Goal: Task Accomplishment & Management: Complete application form

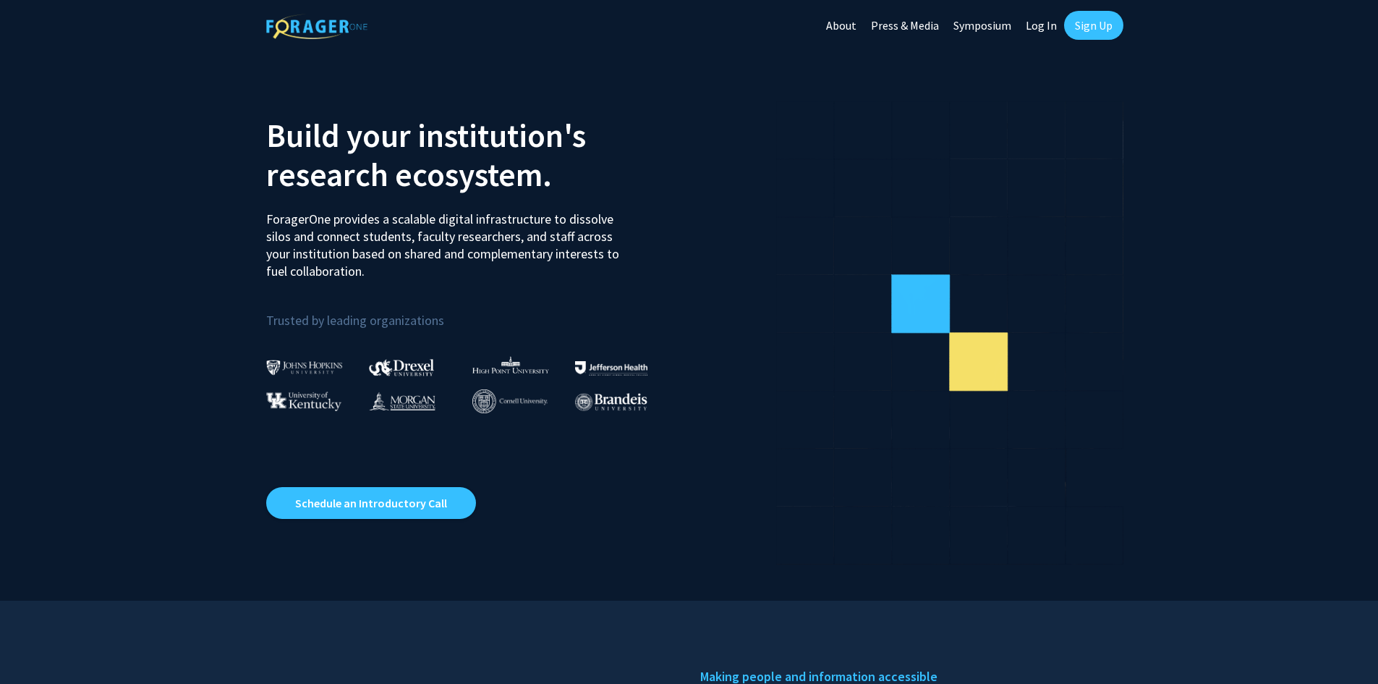
click at [1092, 21] on link "Sign Up" at bounding box center [1093, 25] width 59 height 29
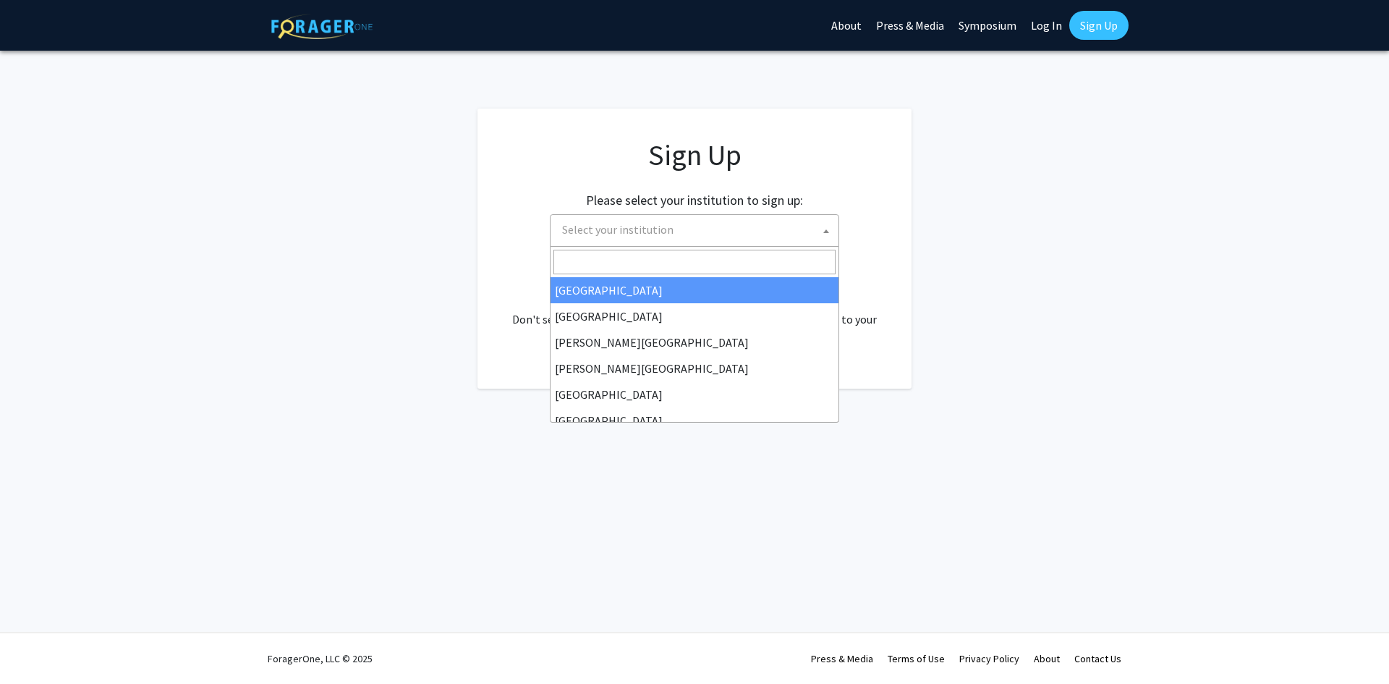
click at [645, 223] on span "Select your institution" at bounding box center [617, 229] width 111 height 14
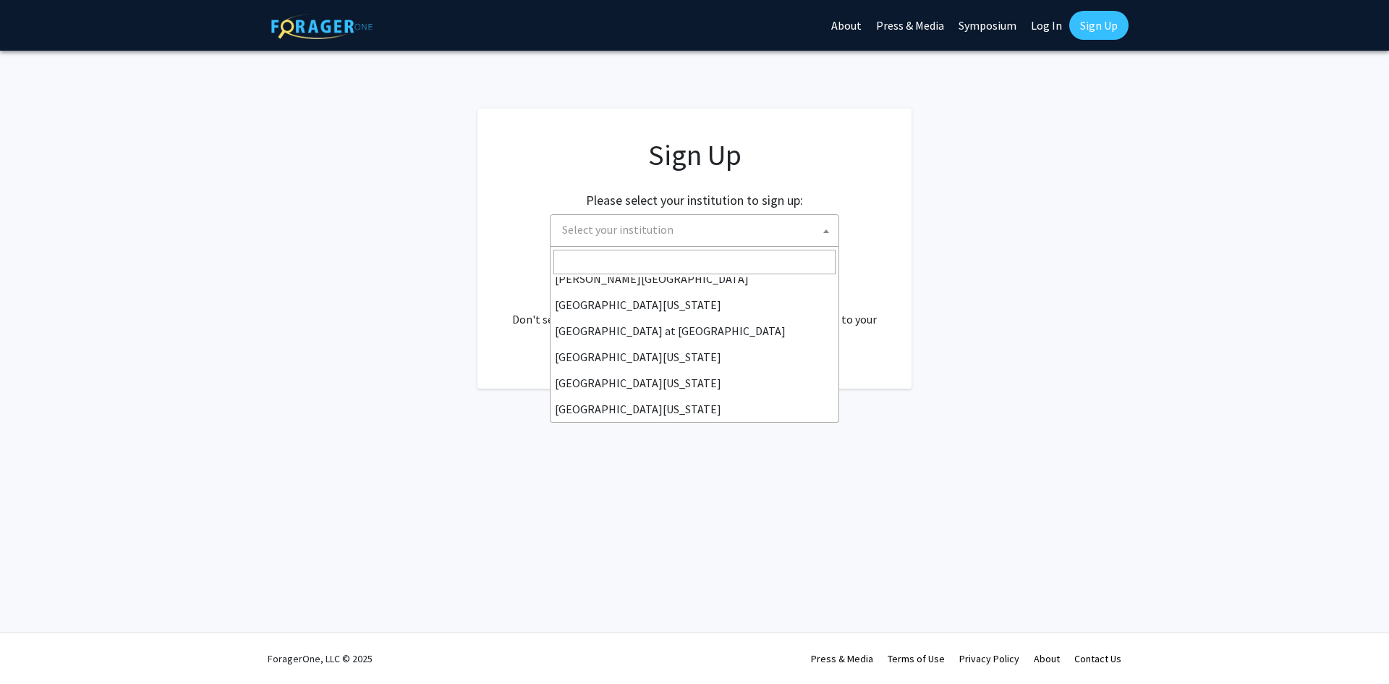
scroll to position [506, 0]
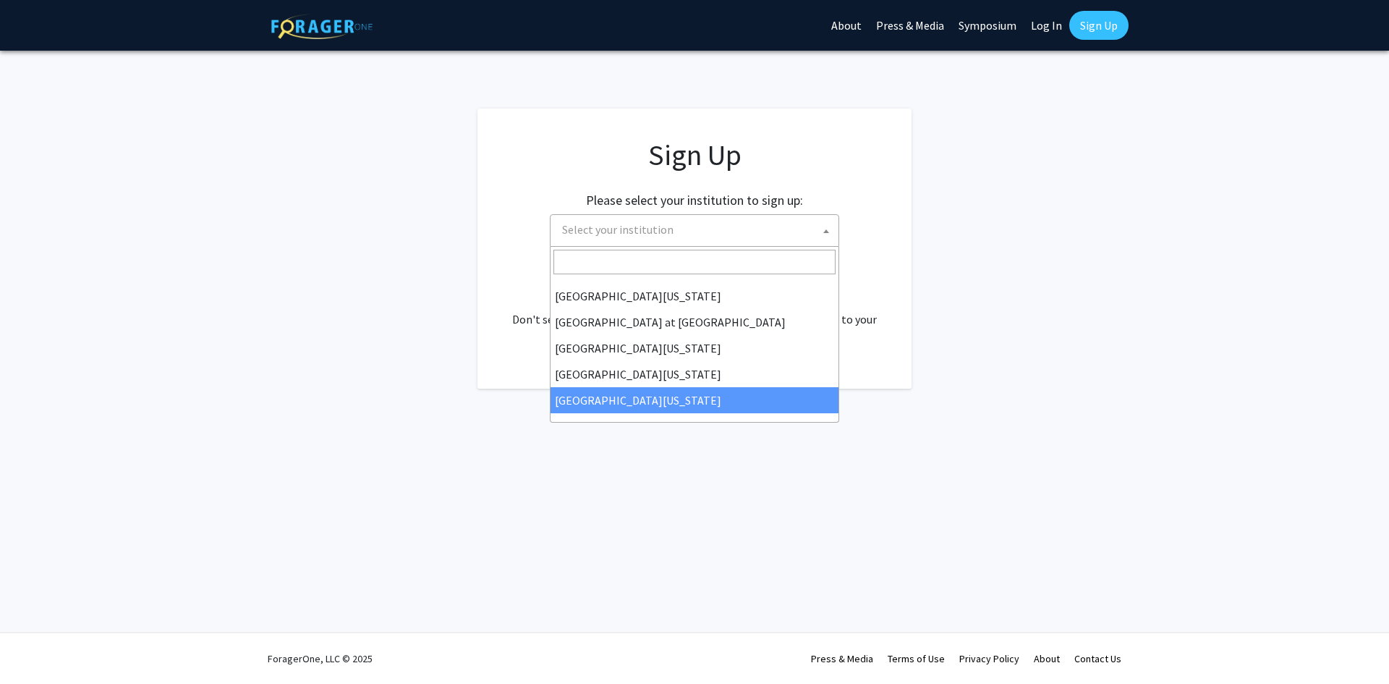
select select "33"
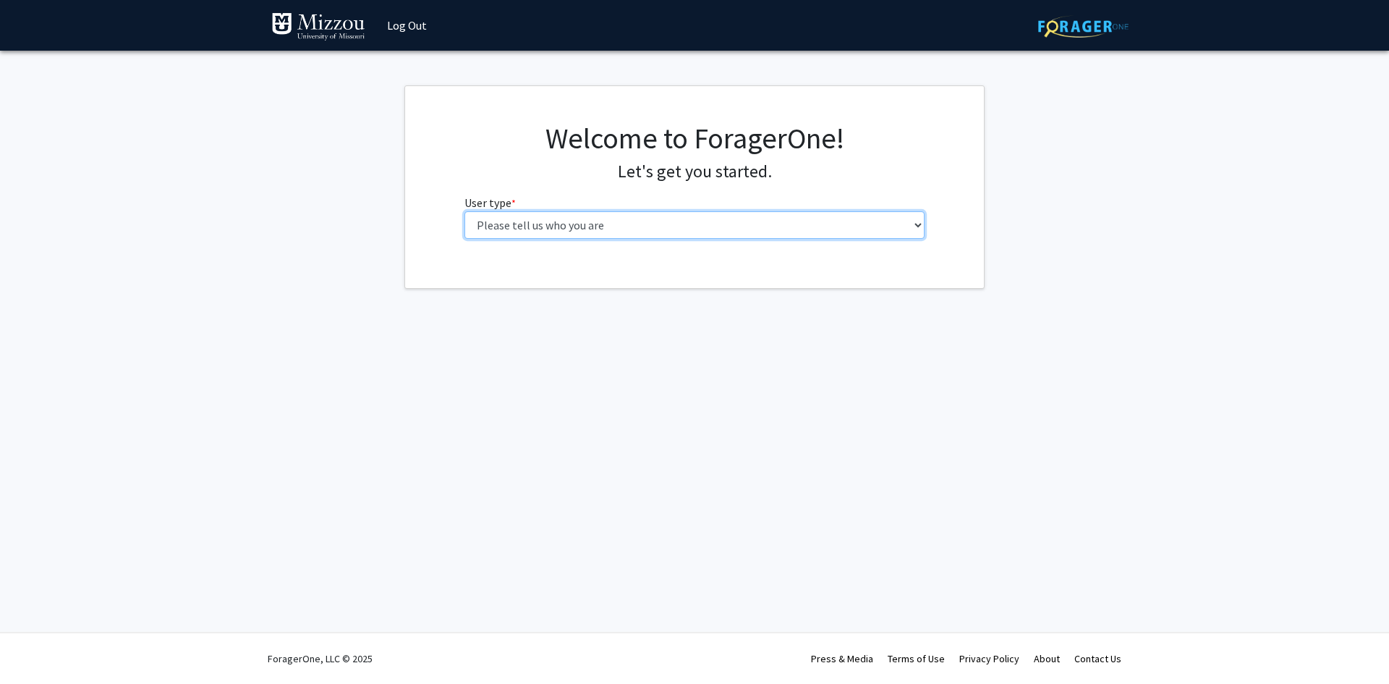
click at [516, 229] on select "Please tell us who you are Undergraduate Student Master's Student Doctoral Cand…" at bounding box center [694, 224] width 461 height 27
select select "6: adminAssistant"
click at [464, 211] on select "Please tell us who you are Undergraduate Student Master's Student Doctoral Cand…" at bounding box center [694, 224] width 461 height 27
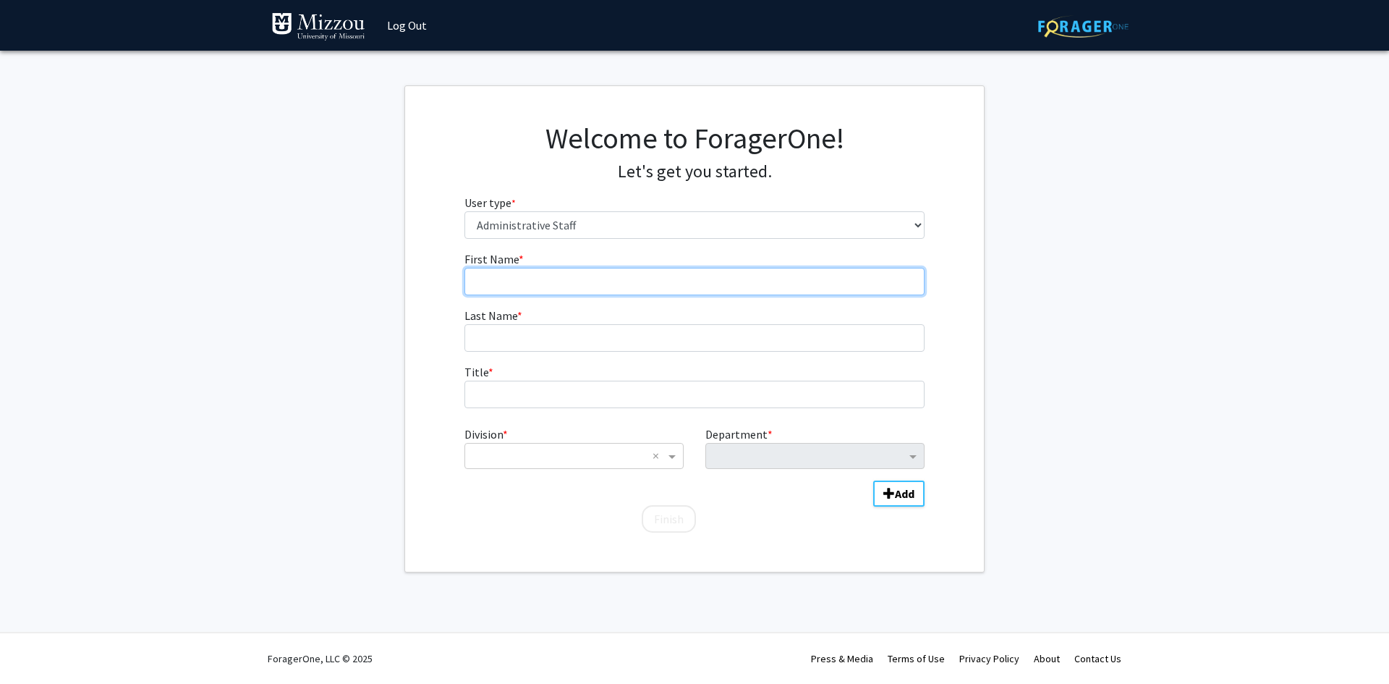
click at [516, 284] on input "First Name * required" at bounding box center [694, 281] width 461 height 27
type input "Selena"
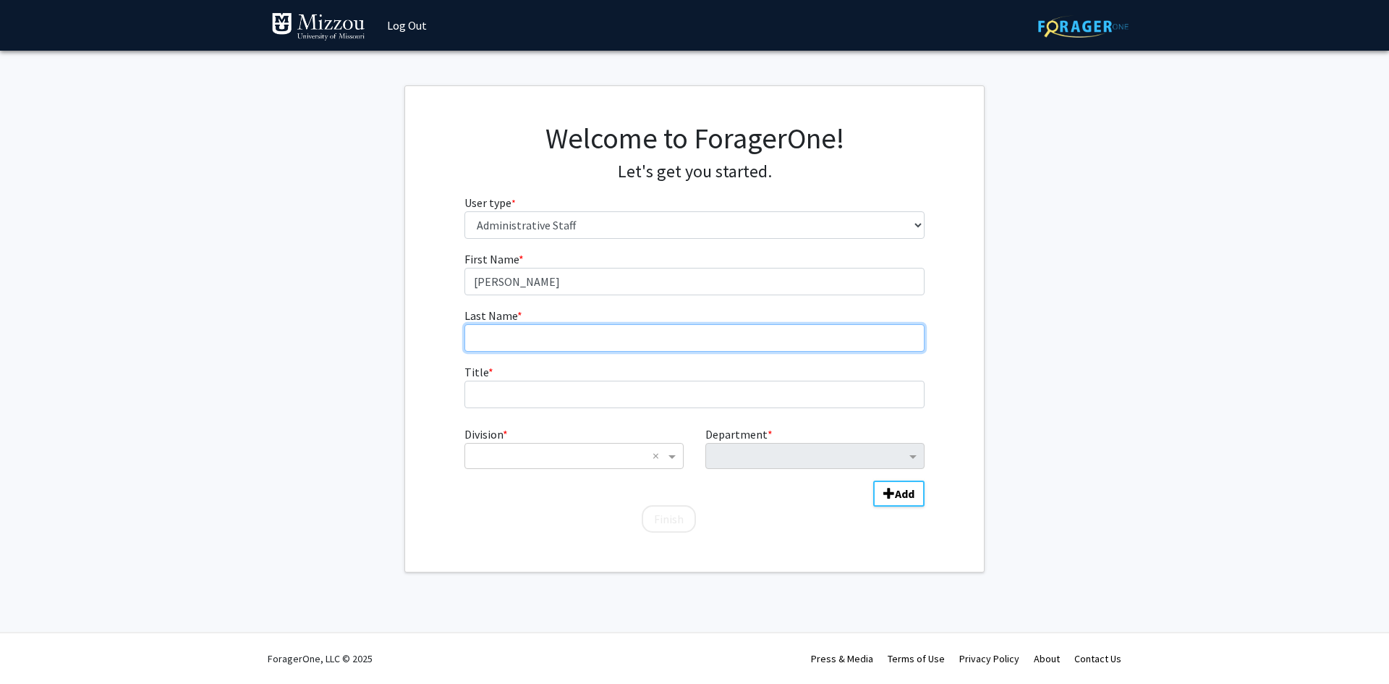
type input "Meints"
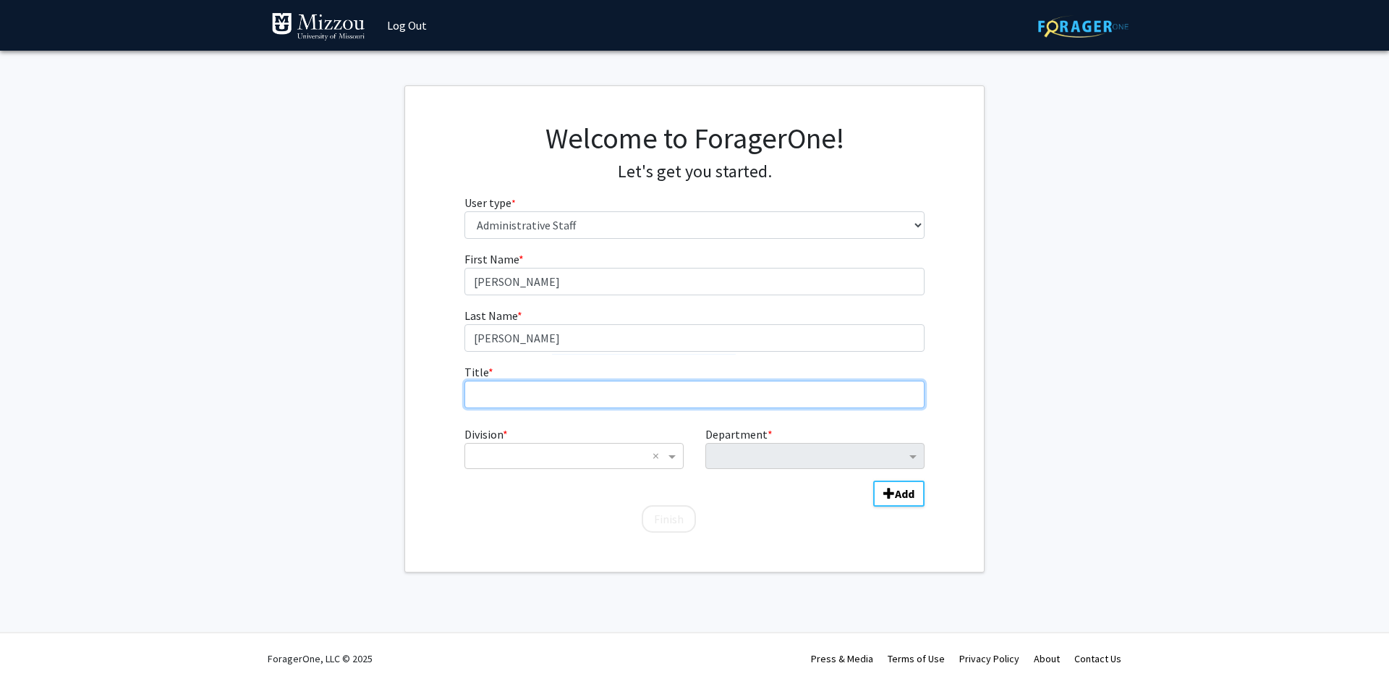
click at [511, 391] on input "Title * required" at bounding box center [694, 393] width 461 height 27
type input "f"
